Goal: Find specific page/section: Find specific page/section

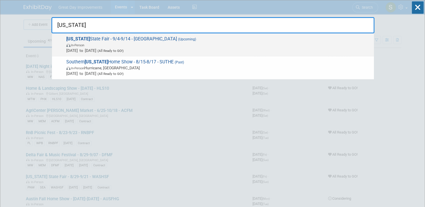
type input "utah"
click at [329, 41] on span "Utah State Fair - 9/4-9/14 - UTAHSF (Upcoming) In-Person Sep 4, 2025 to Sep 14,…" at bounding box center [218, 44] width 307 height 17
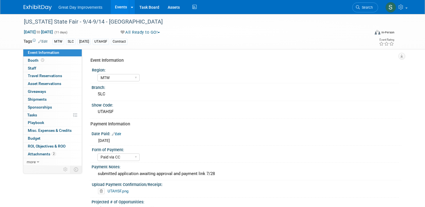
select select "MTW"
select select "Paid via CC"
select select "Yes"
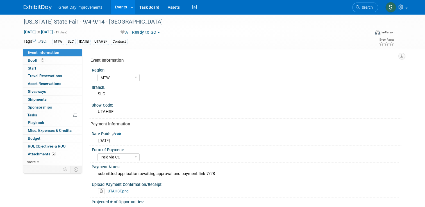
click at [45, 4] on link at bounding box center [41, 5] width 35 height 4
